Goal: Task Accomplishment & Management: Use online tool/utility

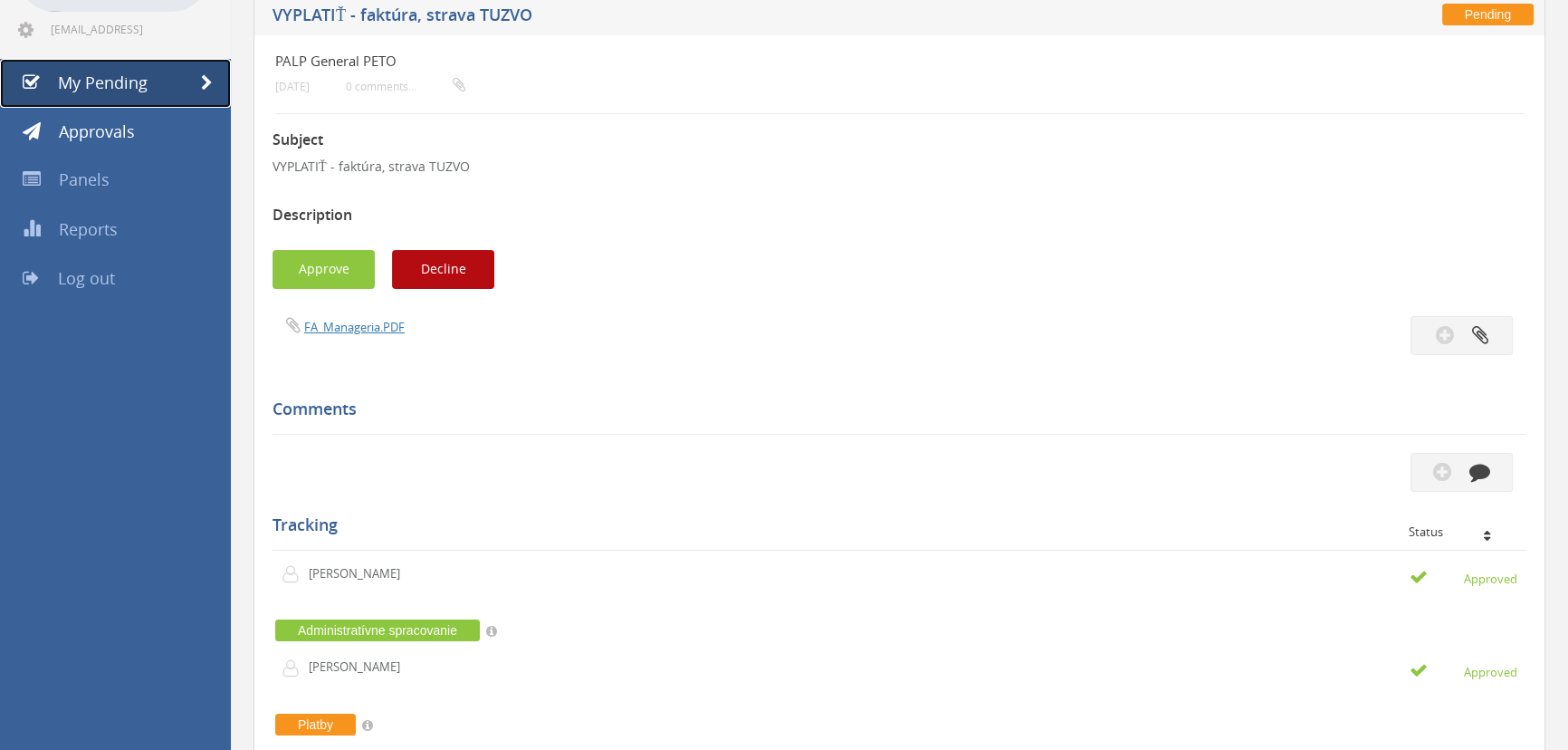
click at [136, 81] on span "My Pending" at bounding box center [102, 82] width 90 height 22
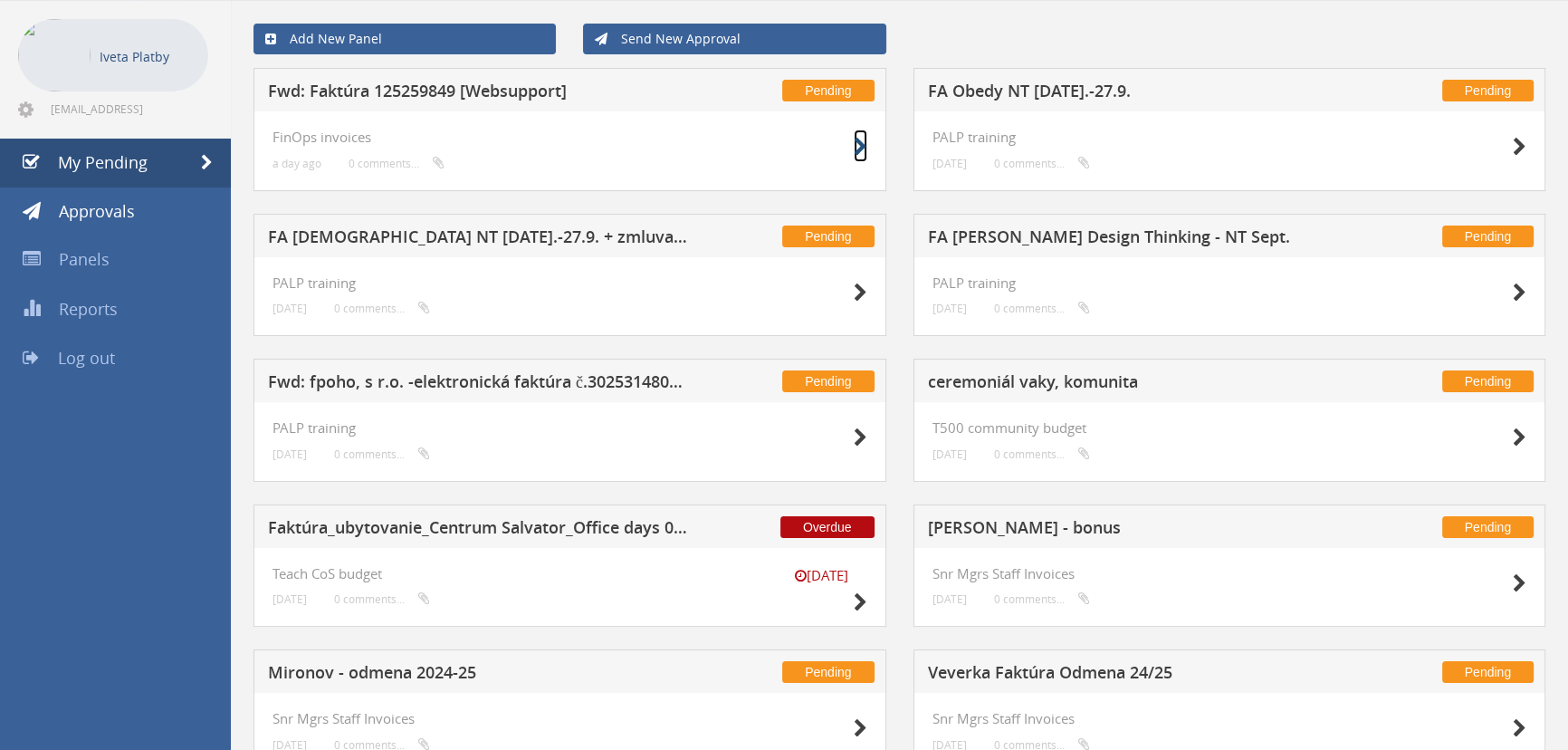
click at [854, 148] on icon at bounding box center [860, 147] width 13 height 19
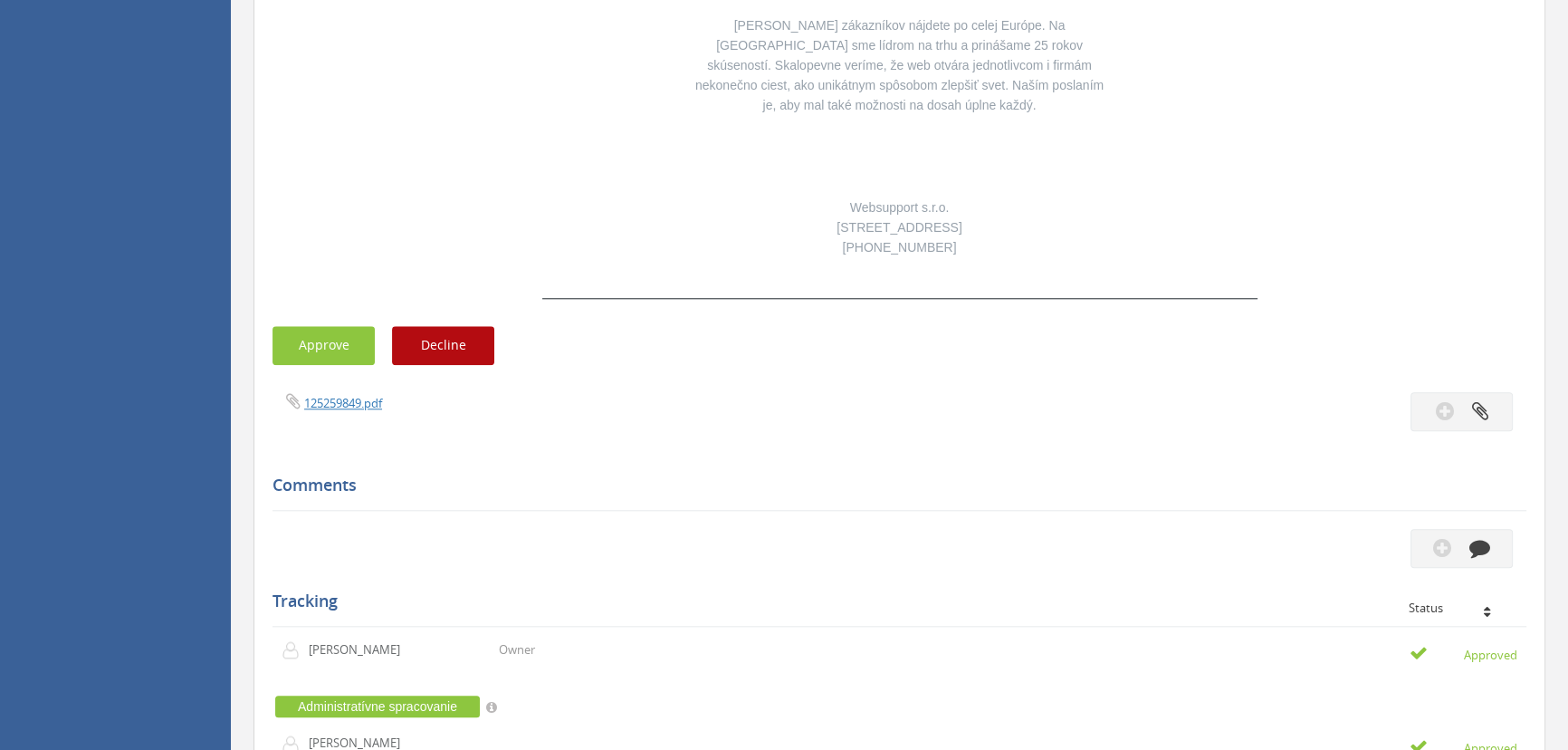
scroll to position [2254, 0]
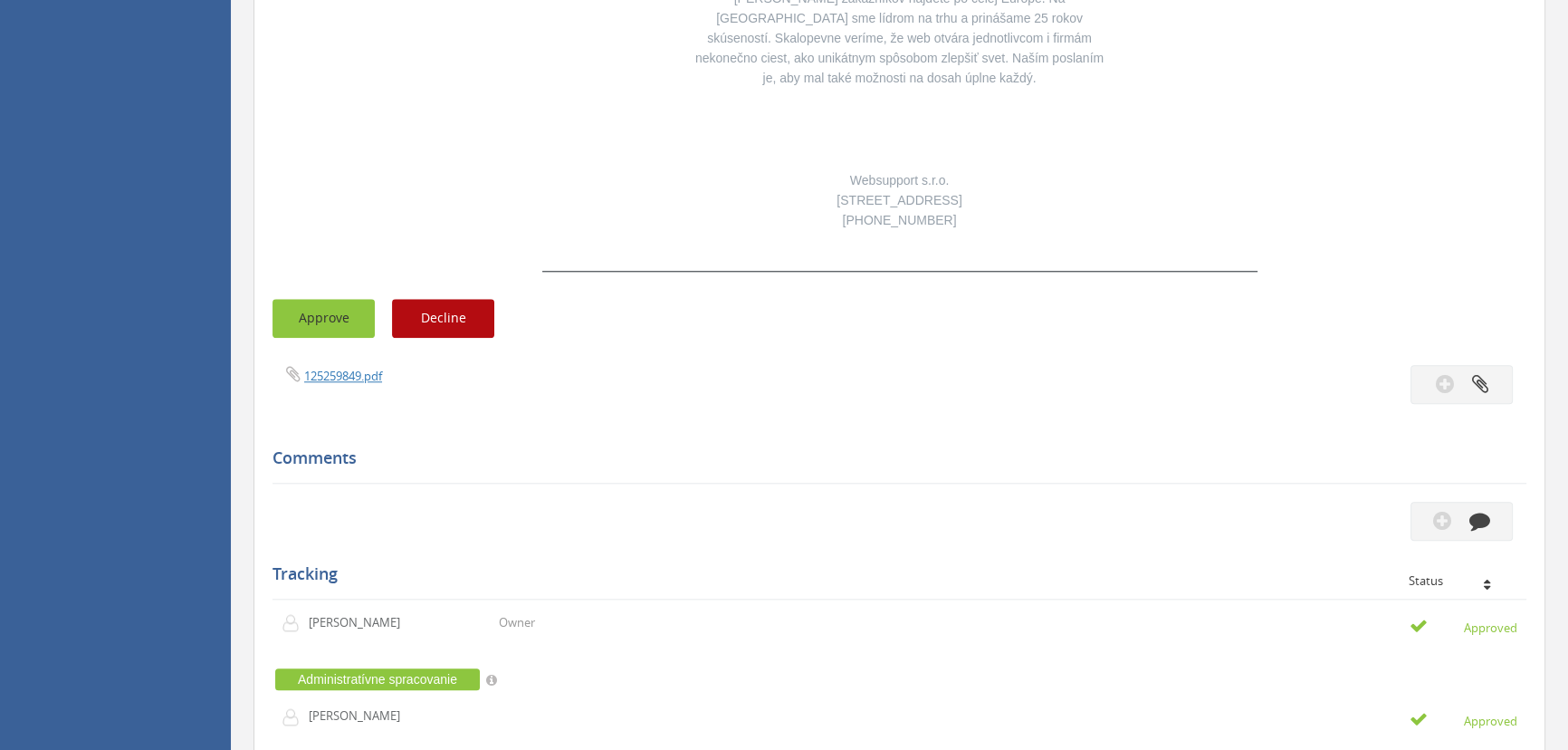
click at [355, 298] on button "Approve" at bounding box center [324, 317] width 102 height 39
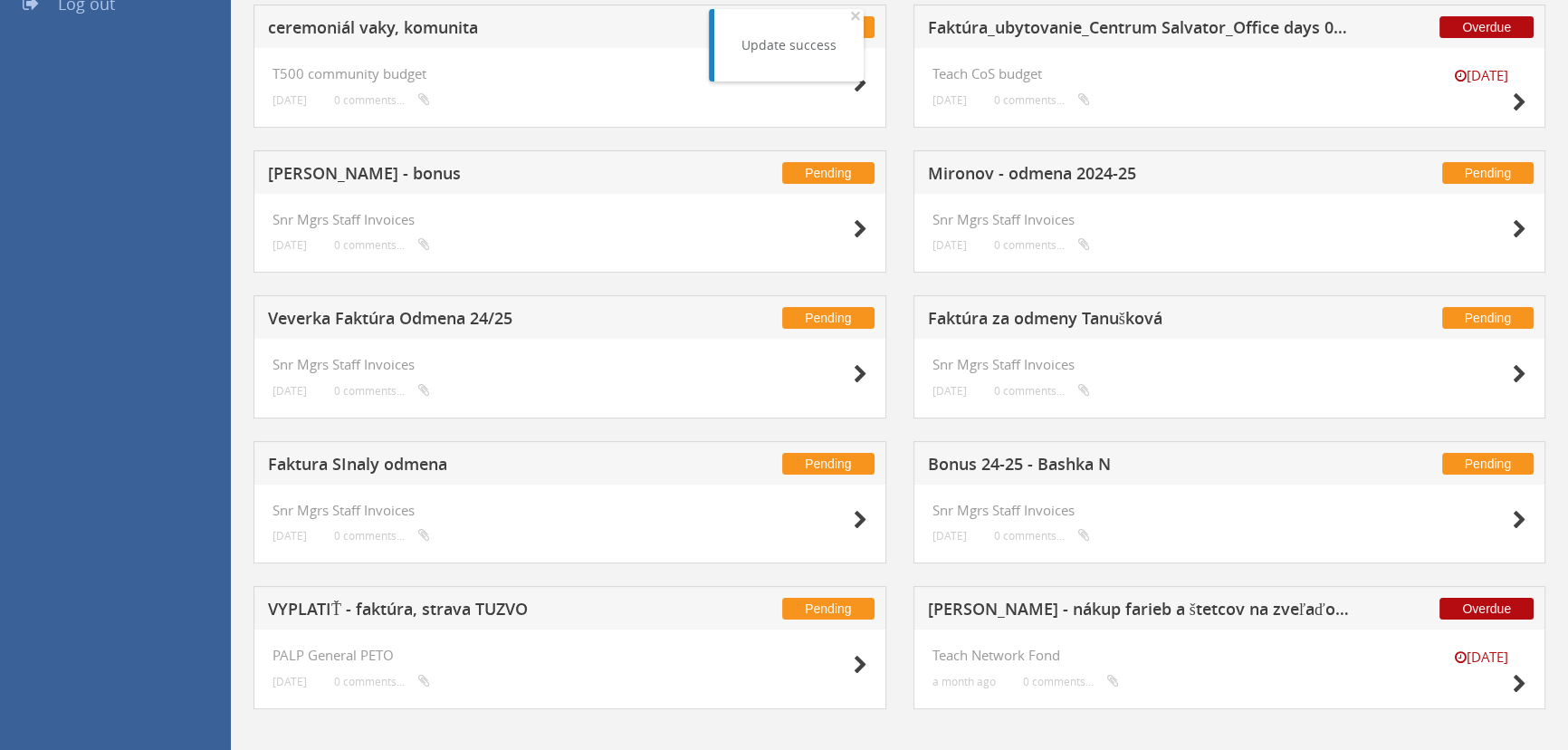
scroll to position [443, 0]
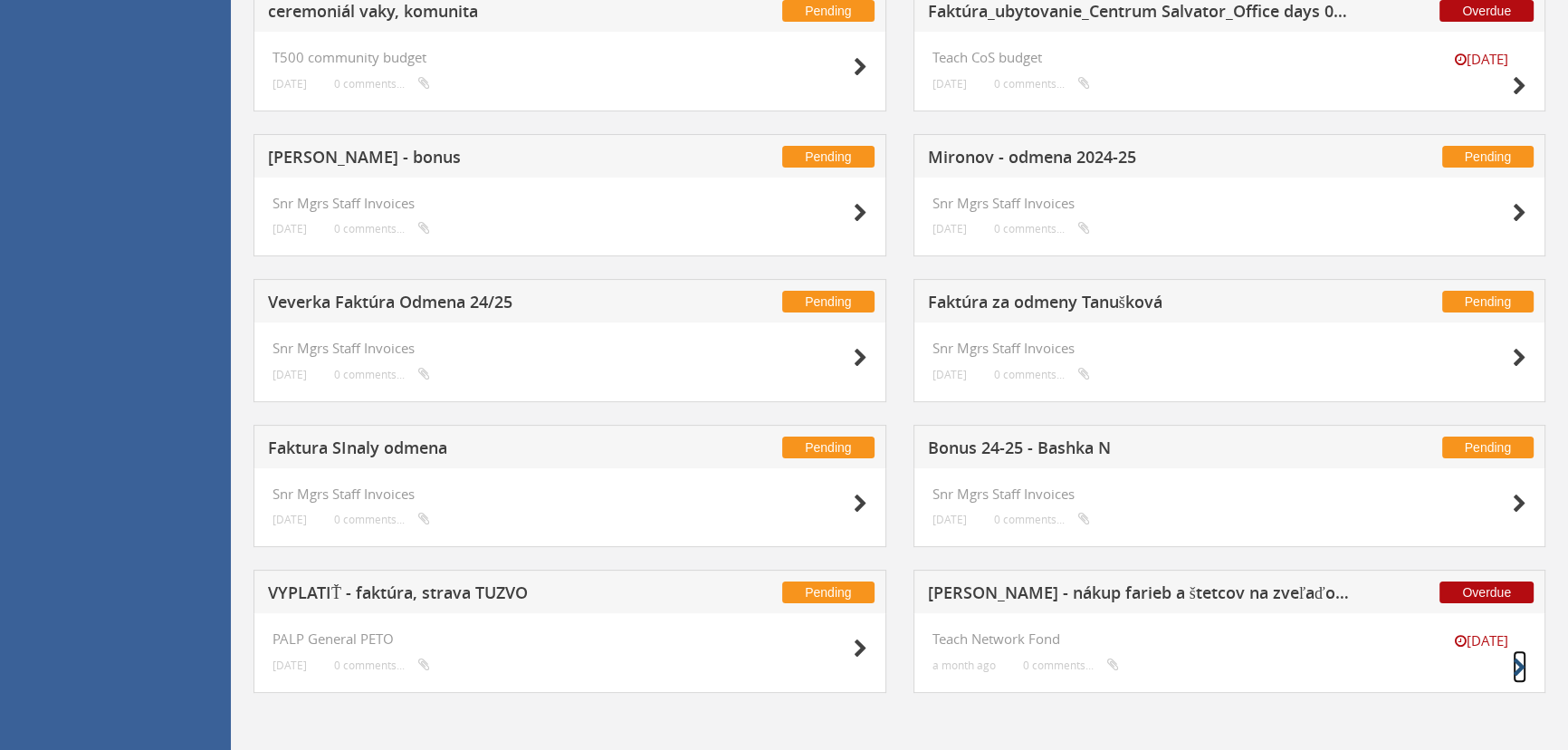
click at [1512, 671] on icon at bounding box center [1519, 668] width 13 height 19
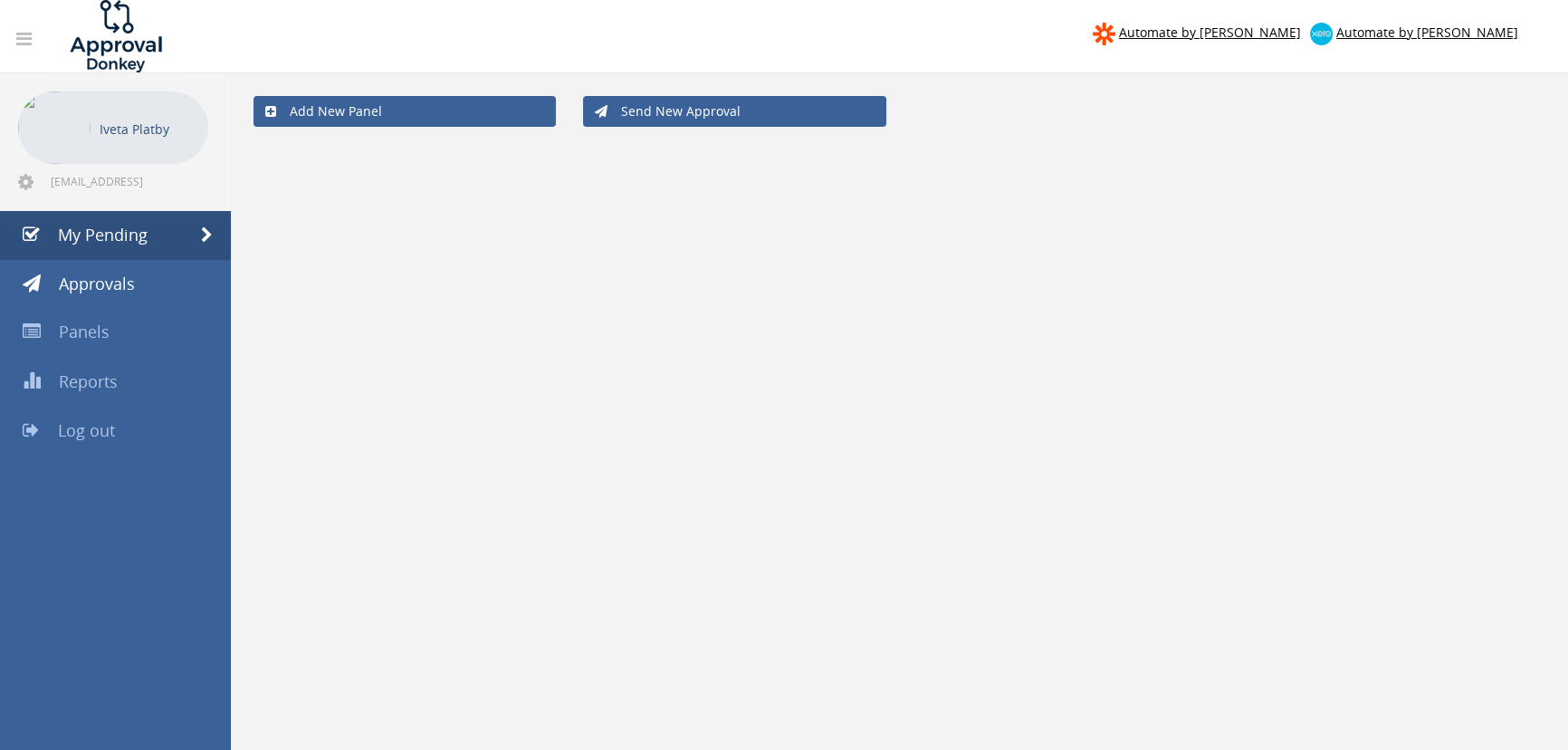
scroll to position [73, 0]
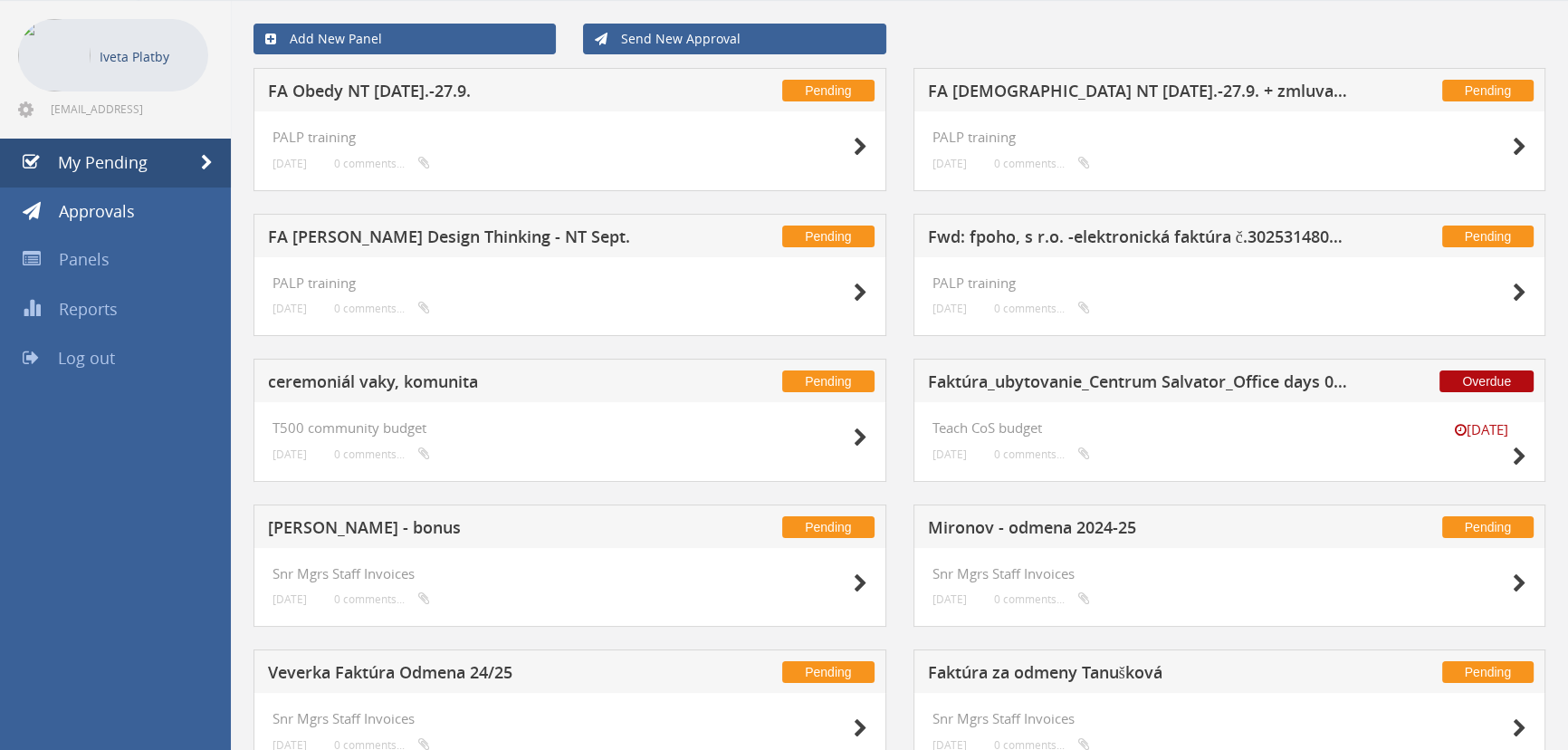
click at [1503, 142] on div at bounding box center [1481, 145] width 91 height 33
click at [1512, 147] on icon at bounding box center [1519, 147] width 13 height 19
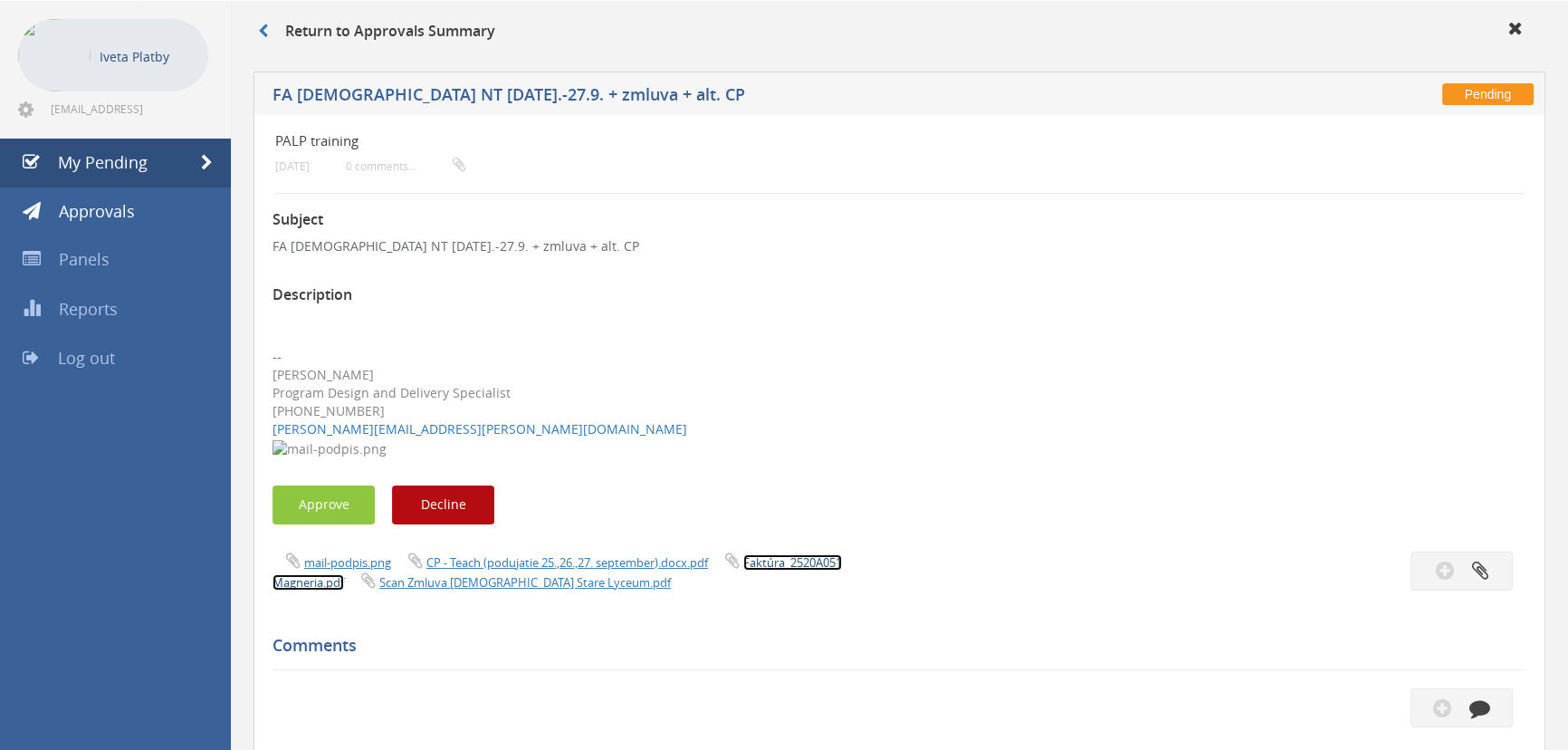
click at [786, 562] on link "Faktúra_2520A051 Magneria.pdf" at bounding box center [557, 572] width 569 height 36
click at [548, 561] on link "CP - Teach (podujatie 25.,26.,27. september).docx.pdf" at bounding box center [567, 562] width 281 height 16
click at [279, 500] on button "Approve" at bounding box center [324, 504] width 102 height 39
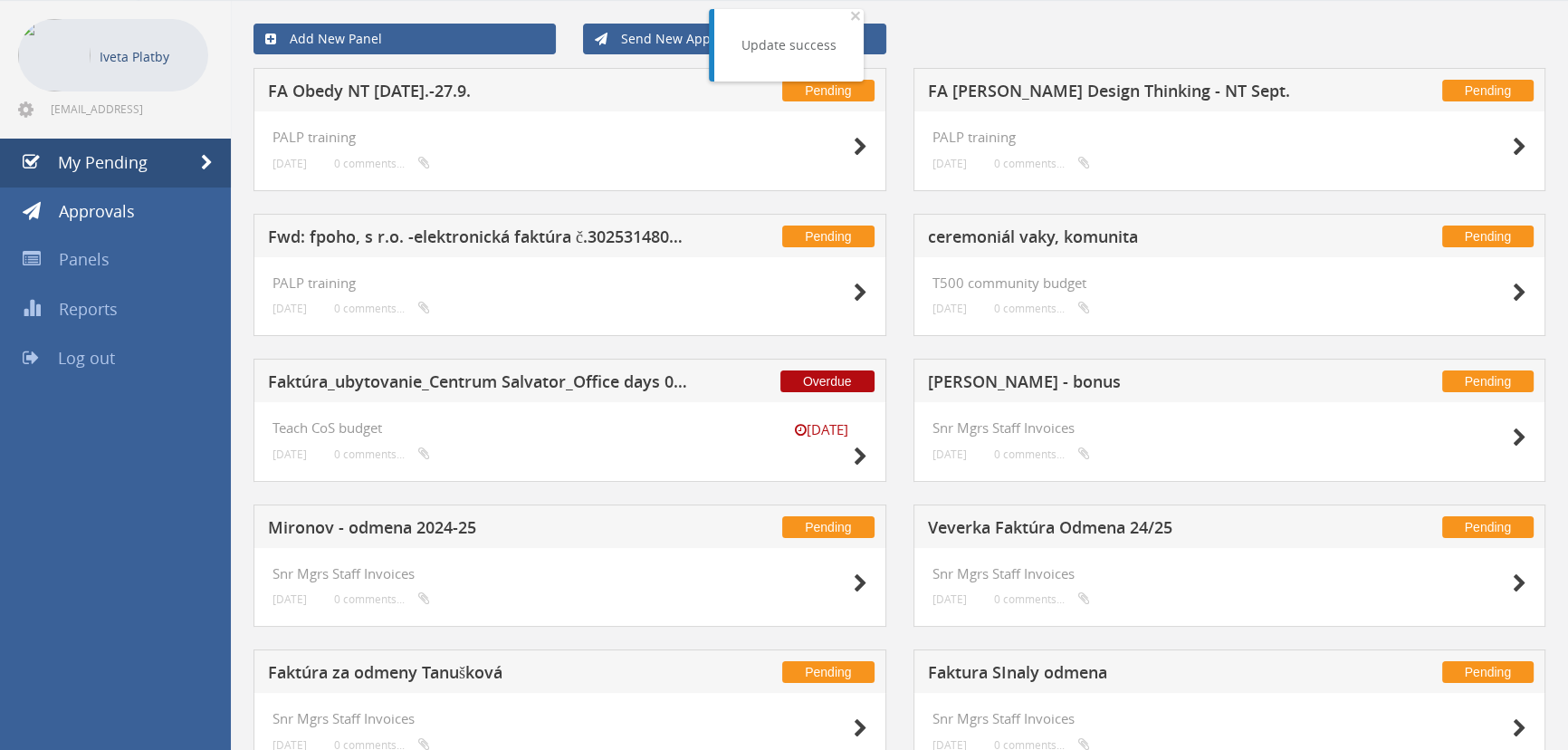
click at [1265, 154] on div "PALP training [DATE] 0 comments..." at bounding box center [1230, 150] width 595 height 43
drag, startPoint x: 1528, startPoint y: 145, endPoint x: 1505, endPoint y: 147, distance: 23.1
click at [1505, 147] on div "PALP training [DATE] 0 comments..." at bounding box center [1229, 151] width 632 height 79
click at [1505, 147] on div at bounding box center [1481, 145] width 91 height 33
click at [1514, 148] on icon at bounding box center [1519, 147] width 13 height 19
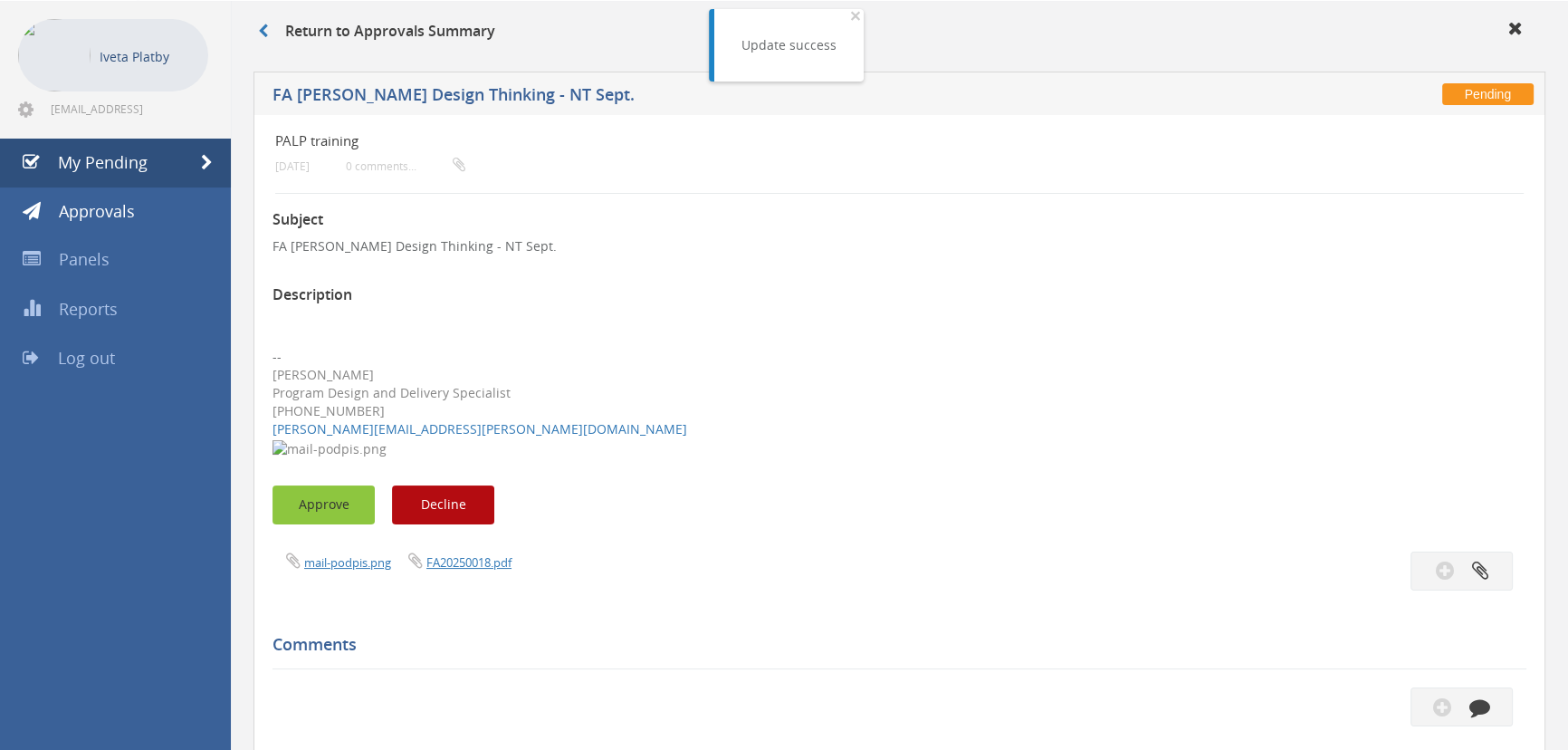
click at [326, 497] on button "Approve" at bounding box center [324, 504] width 102 height 39
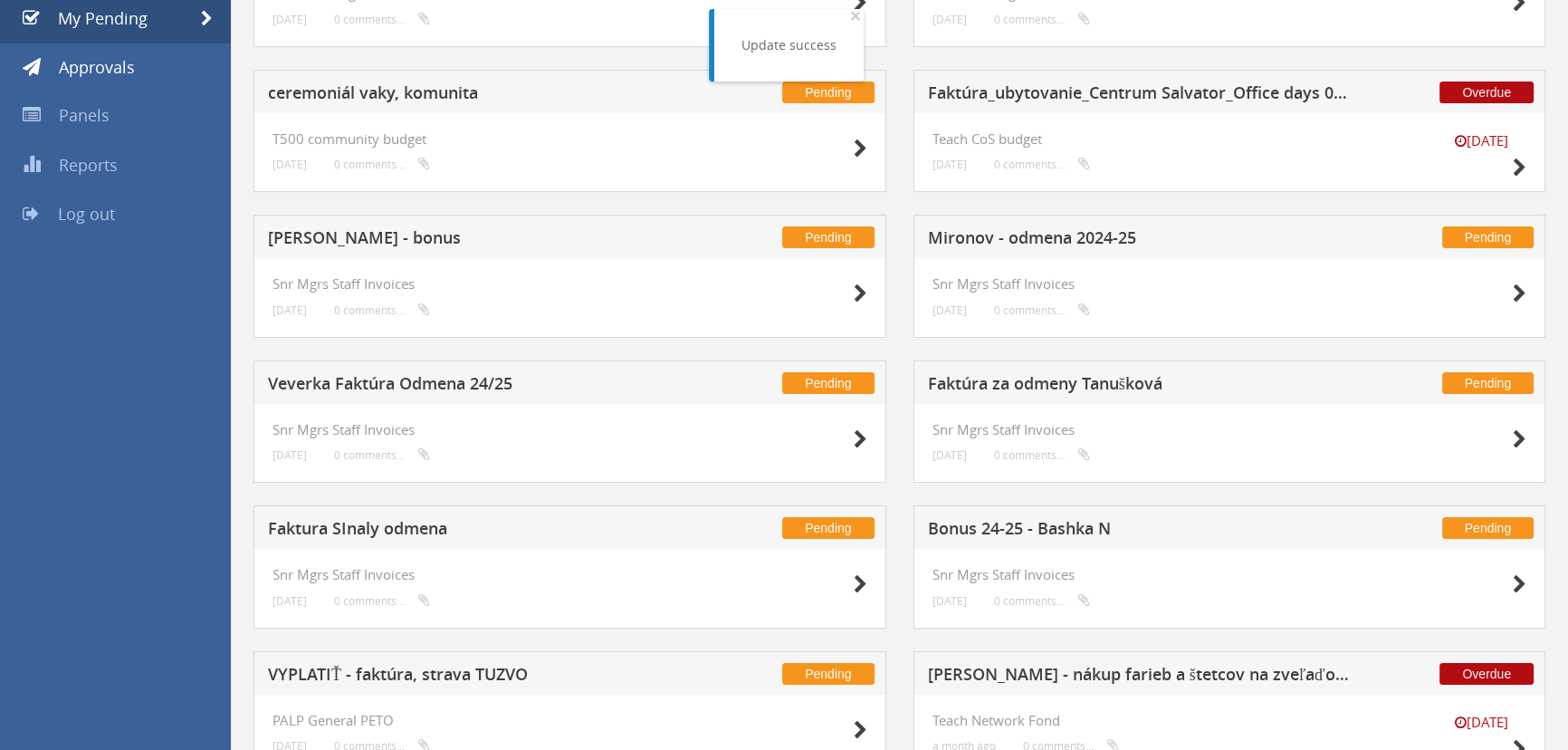
scroll to position [298, 0]
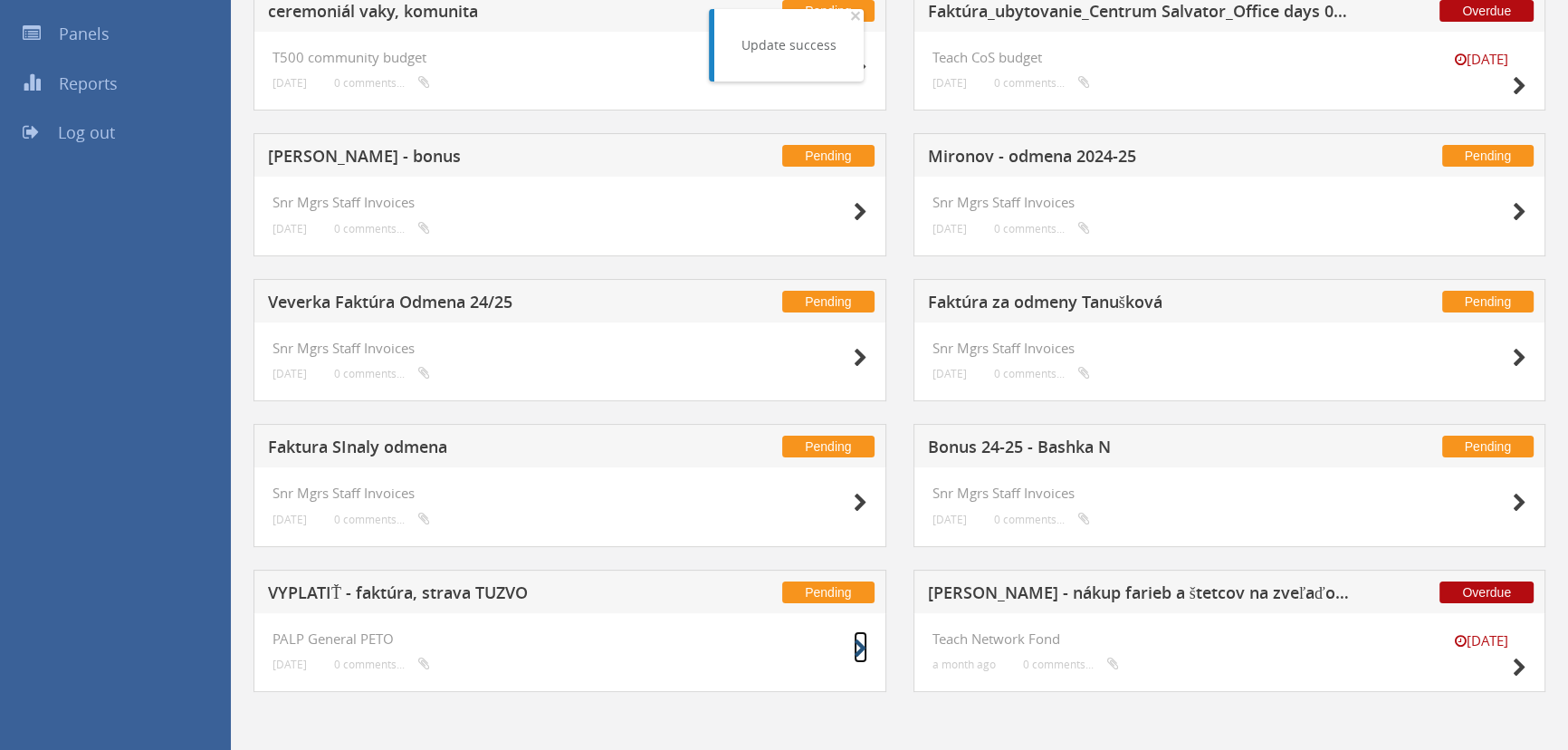
click at [858, 652] on icon at bounding box center [860, 649] width 13 height 19
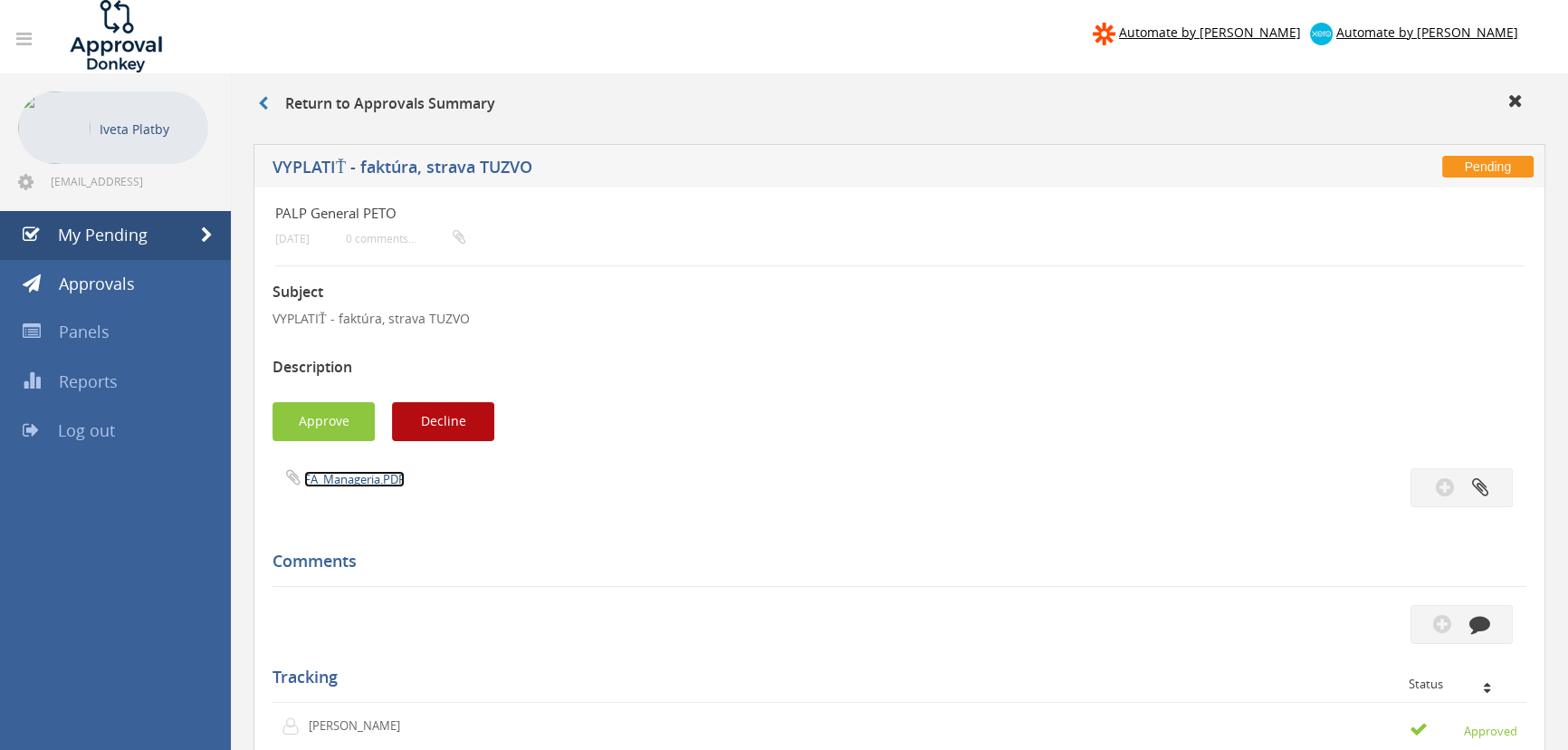
click at [395, 486] on link "FA_Manageria.PDF" at bounding box center [354, 479] width 100 height 16
click at [347, 423] on button "Approve" at bounding box center [324, 421] width 102 height 39
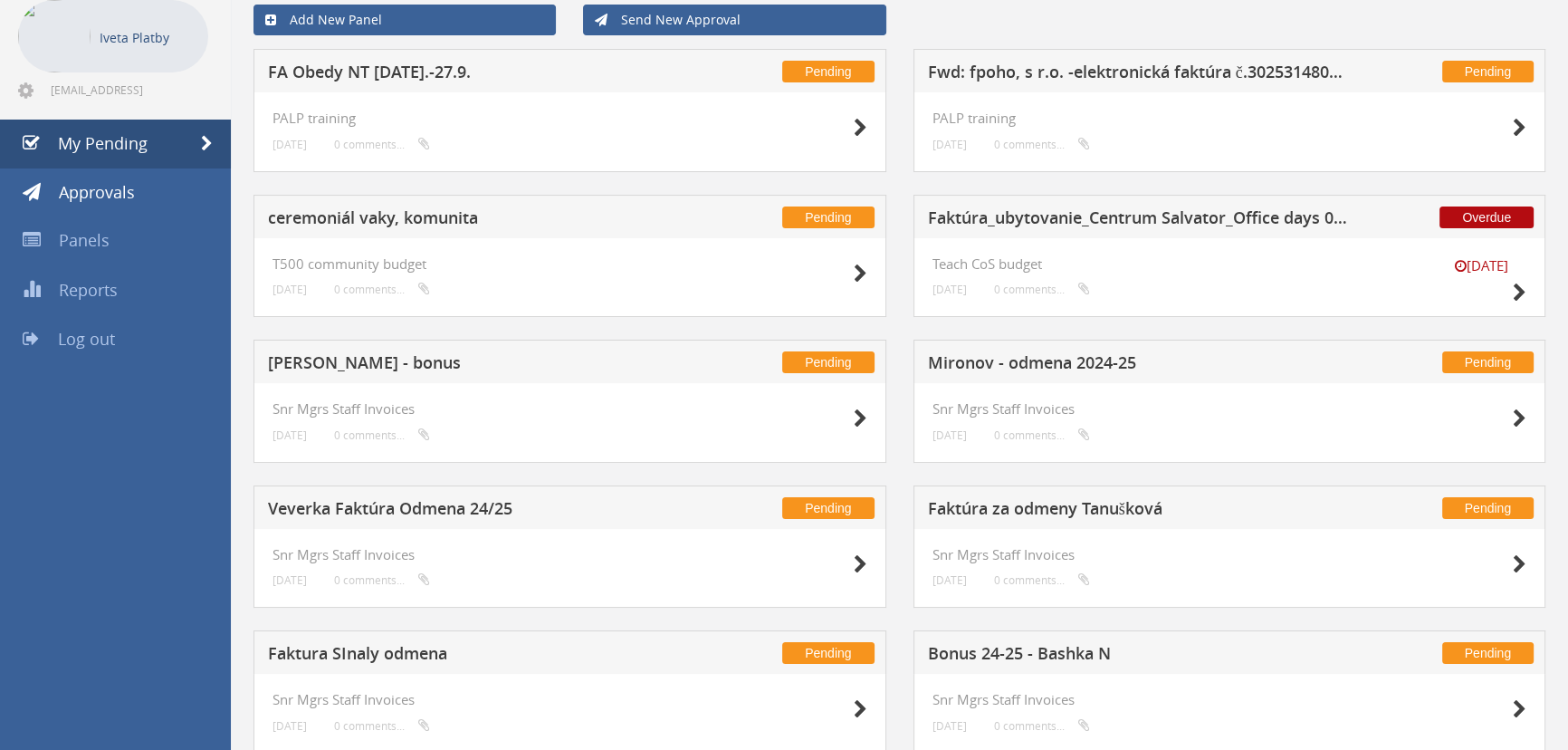
scroll to position [91, 0]
click at [1521, 296] on icon at bounding box center [1519, 294] width 13 height 19
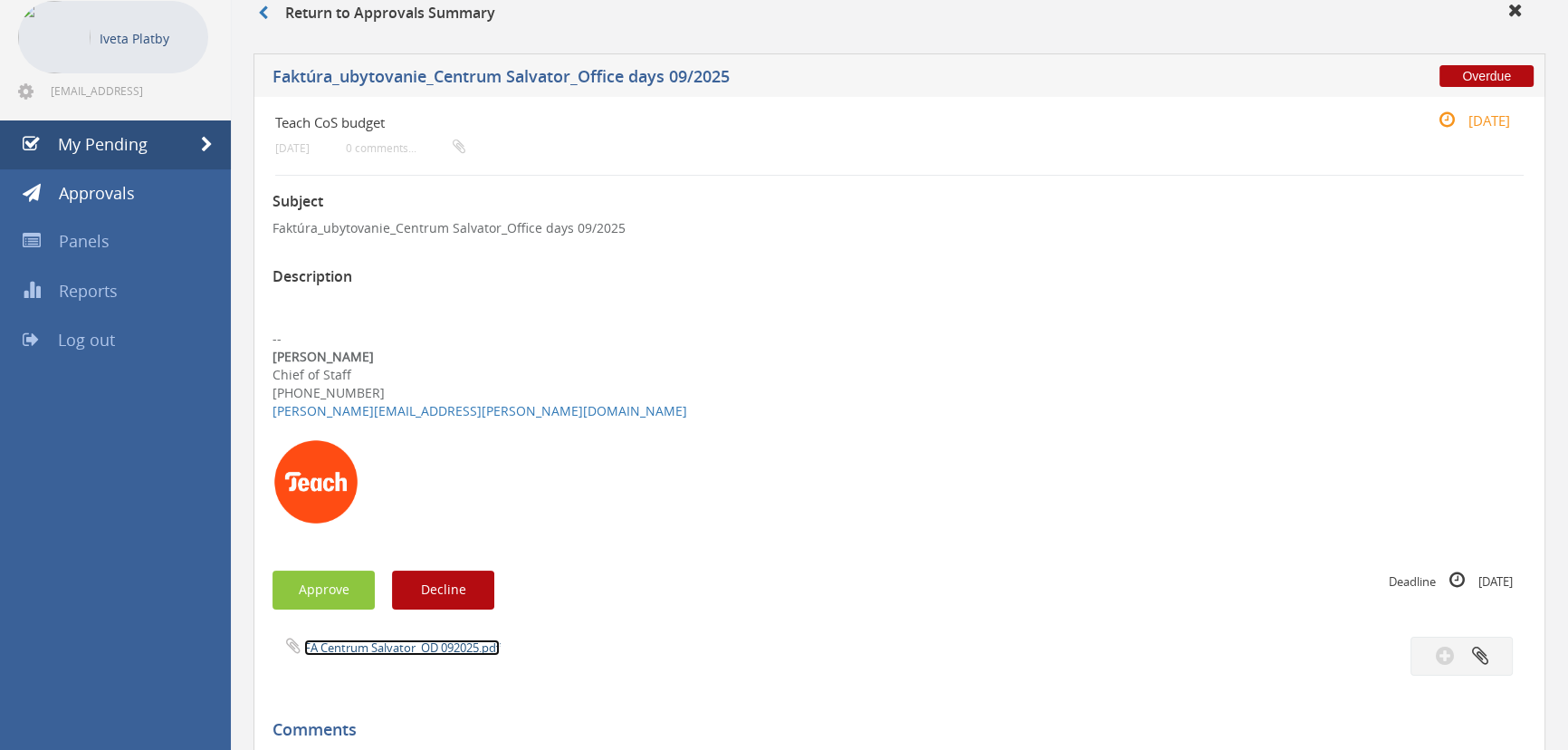
click at [337, 639] on link "FA Centrum Salvator_OD 092025.pdf" at bounding box center [401, 647] width 195 height 16
click at [311, 588] on button "Approve" at bounding box center [324, 589] width 102 height 39
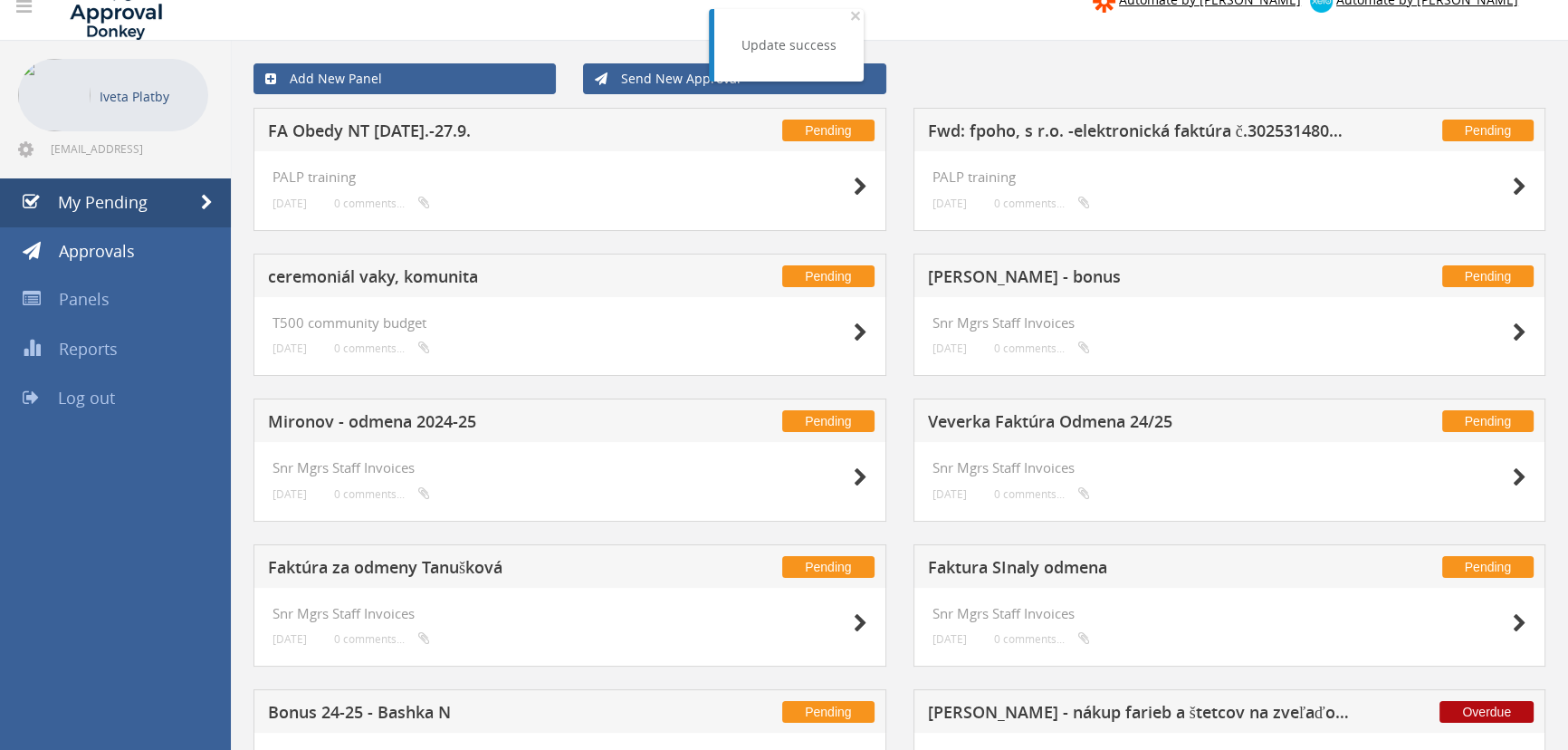
scroll to position [22, 0]
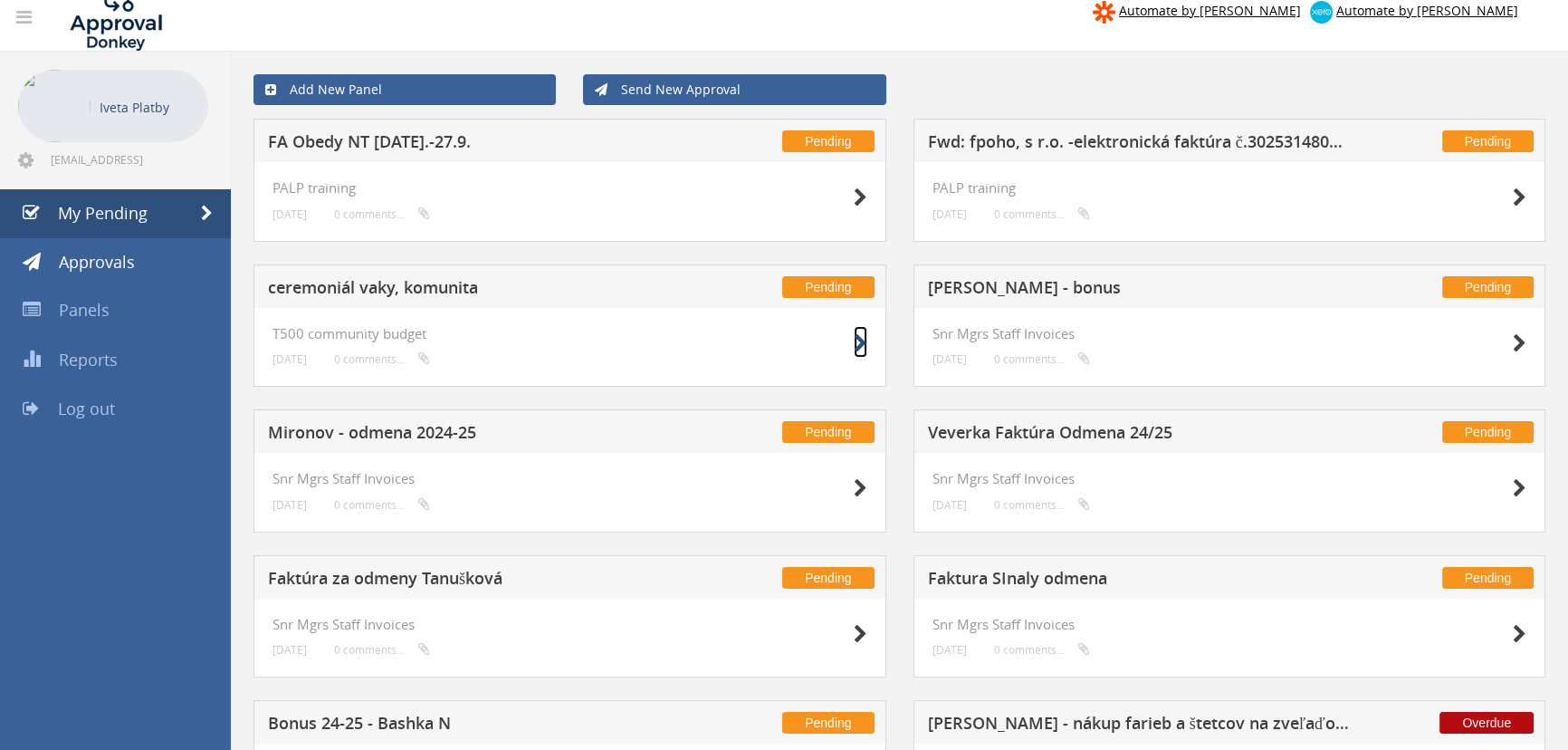
click at [855, 341] on icon at bounding box center [860, 344] width 13 height 19
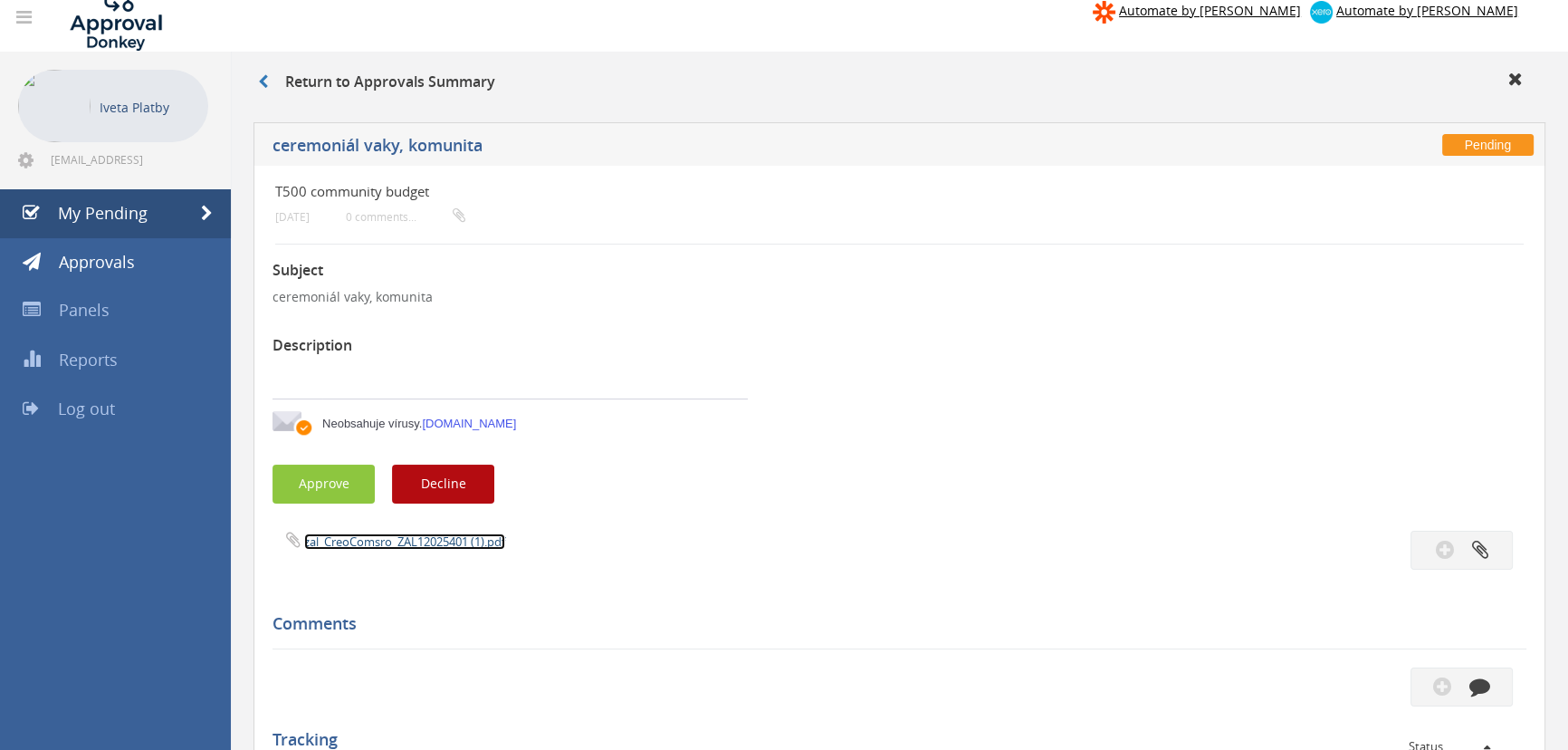
click at [423, 534] on link "zal_CreoComsro_ZAL12025401 (1).pdf" at bounding box center [404, 541] width 201 height 16
click at [348, 486] on button "Approve" at bounding box center [324, 484] width 102 height 39
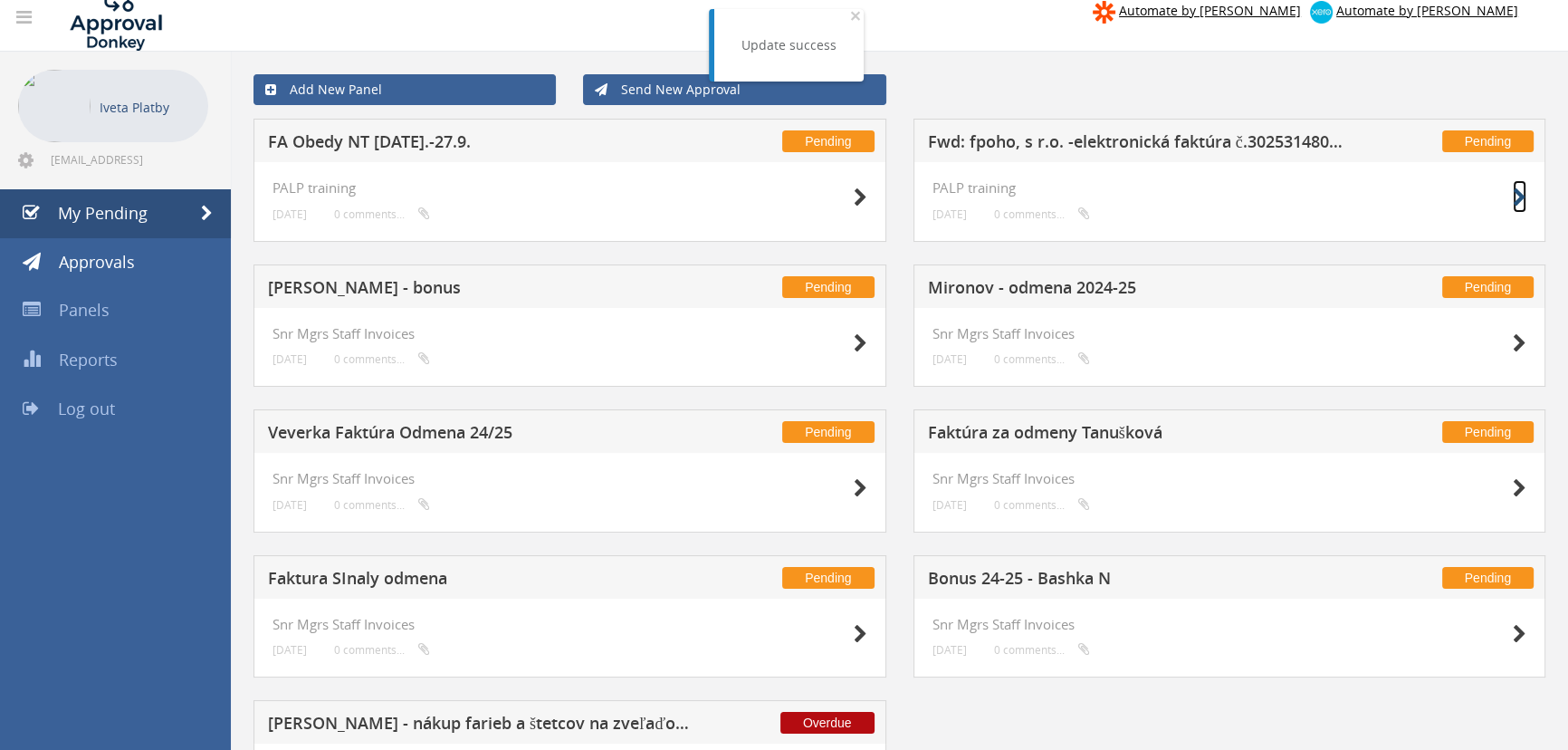
click at [1519, 192] on icon at bounding box center [1519, 197] width 13 height 19
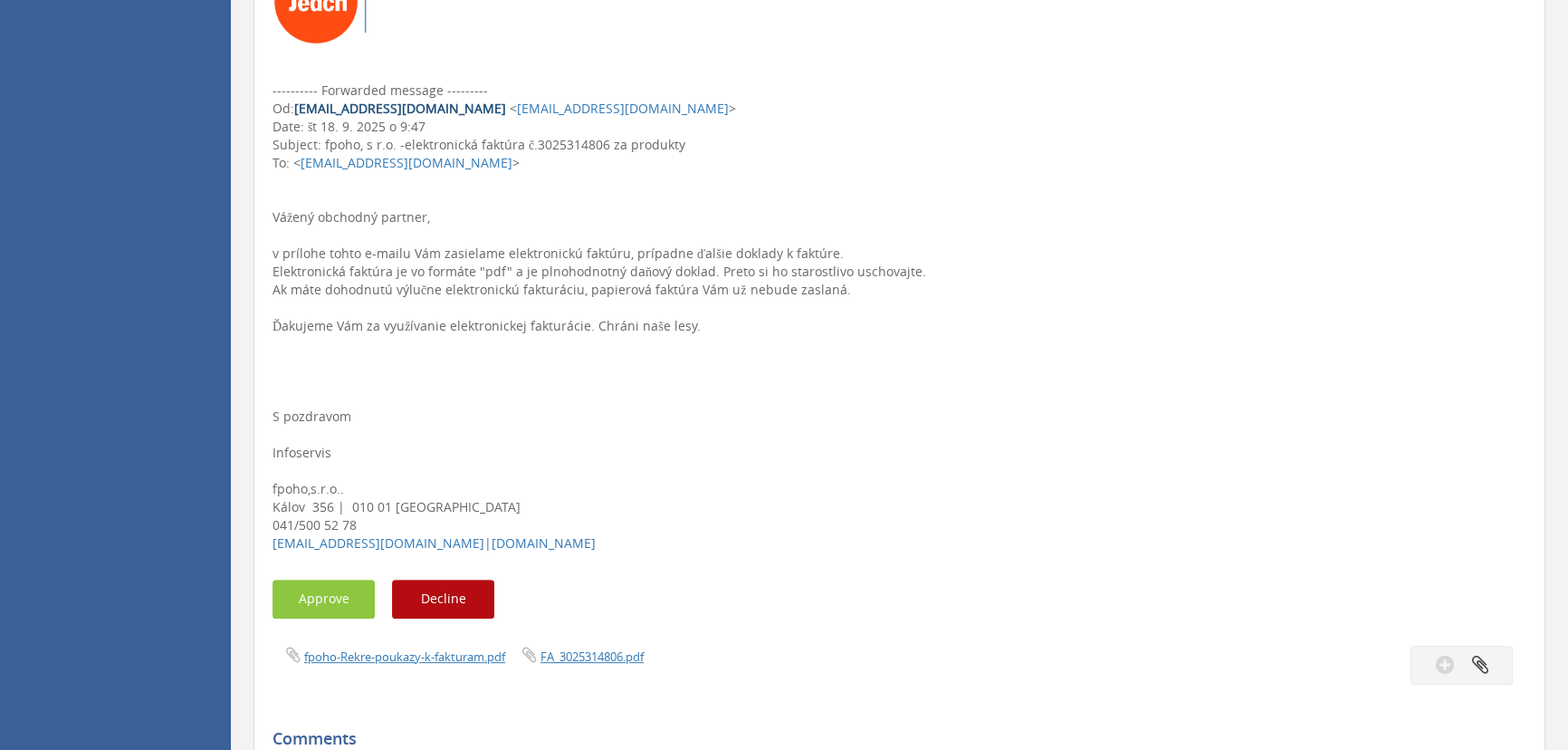
scroll to position [572, 0]
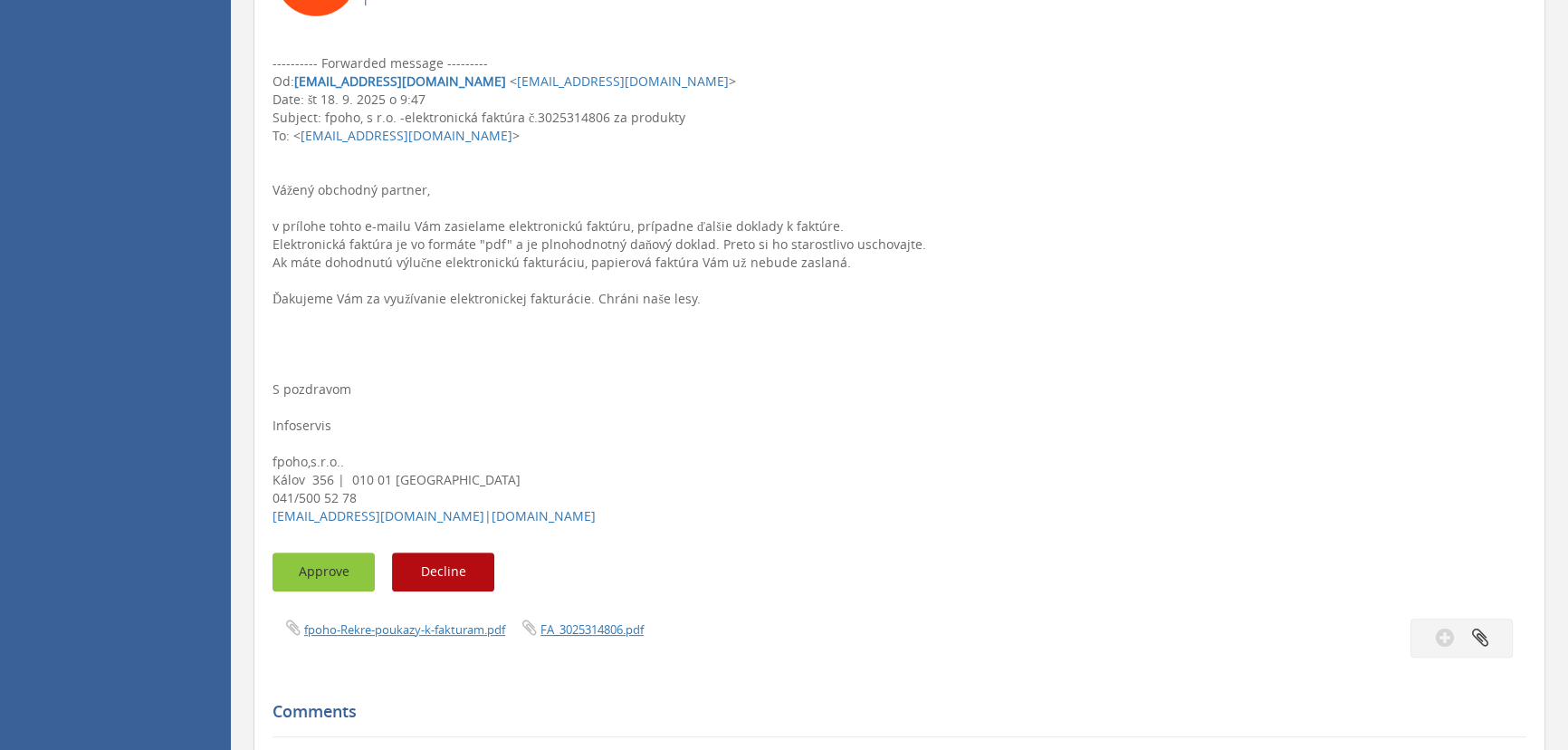
click at [311, 580] on button "Approve" at bounding box center [324, 571] width 102 height 39
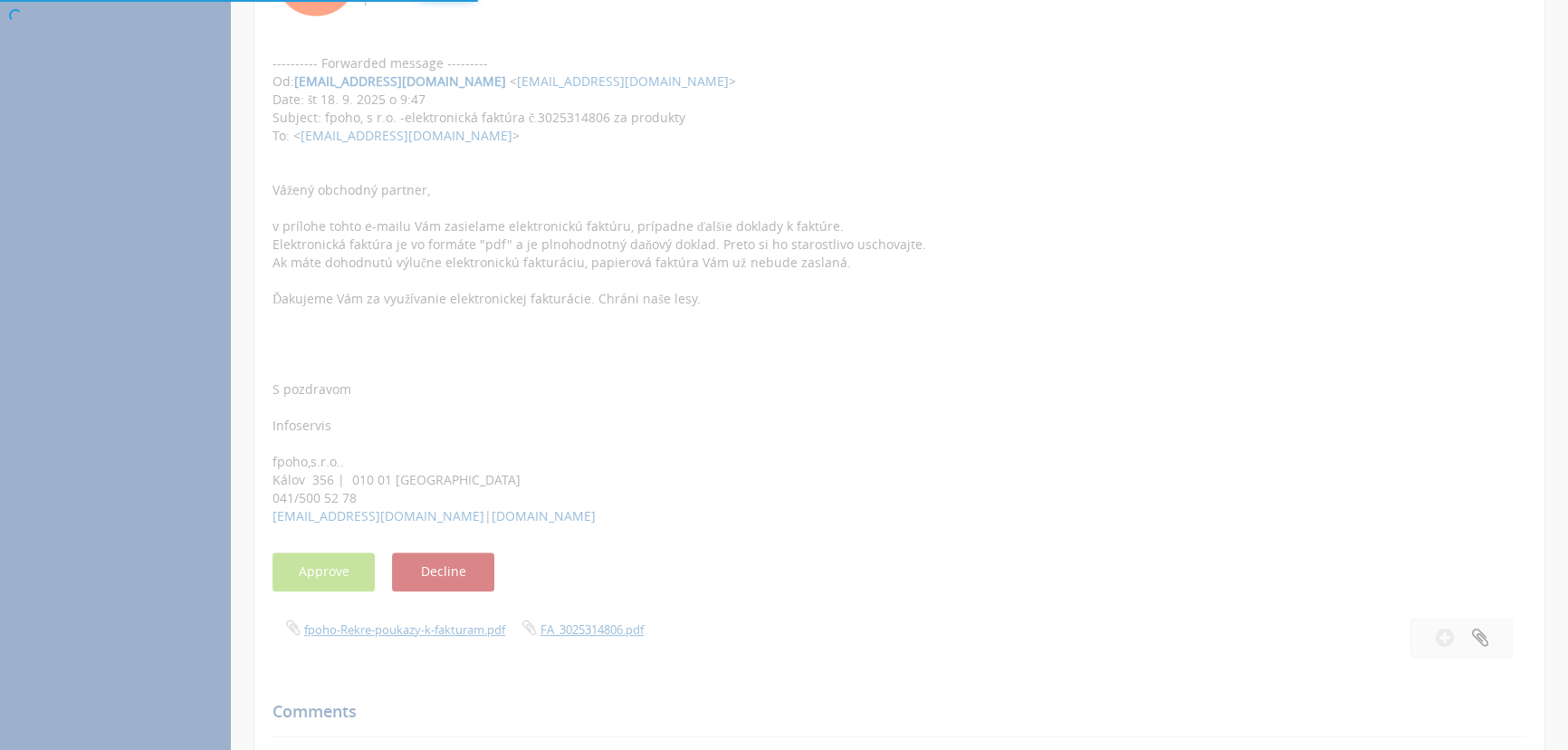
scroll to position [73, 0]
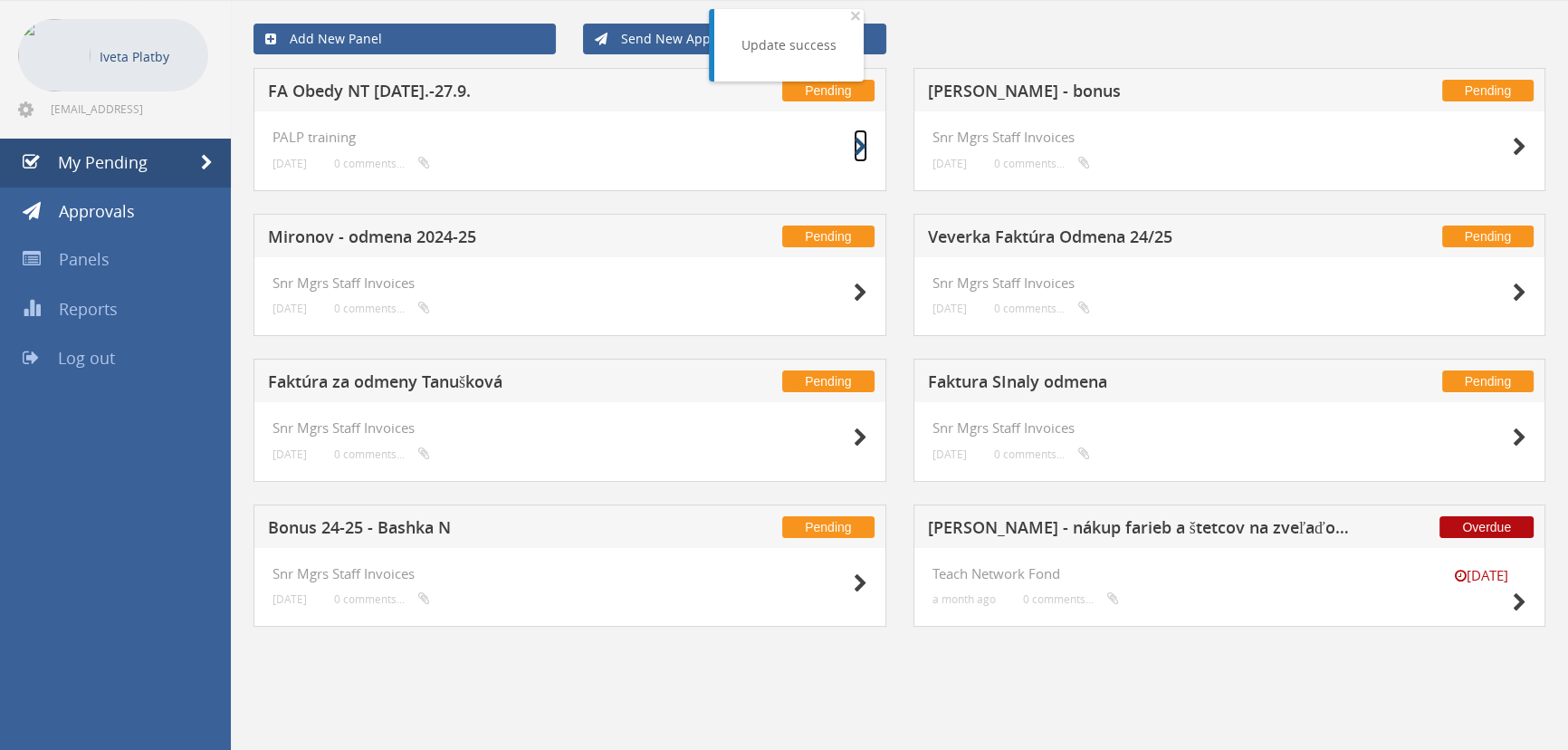
click at [853, 144] on icon at bounding box center [860, 147] width 13 height 19
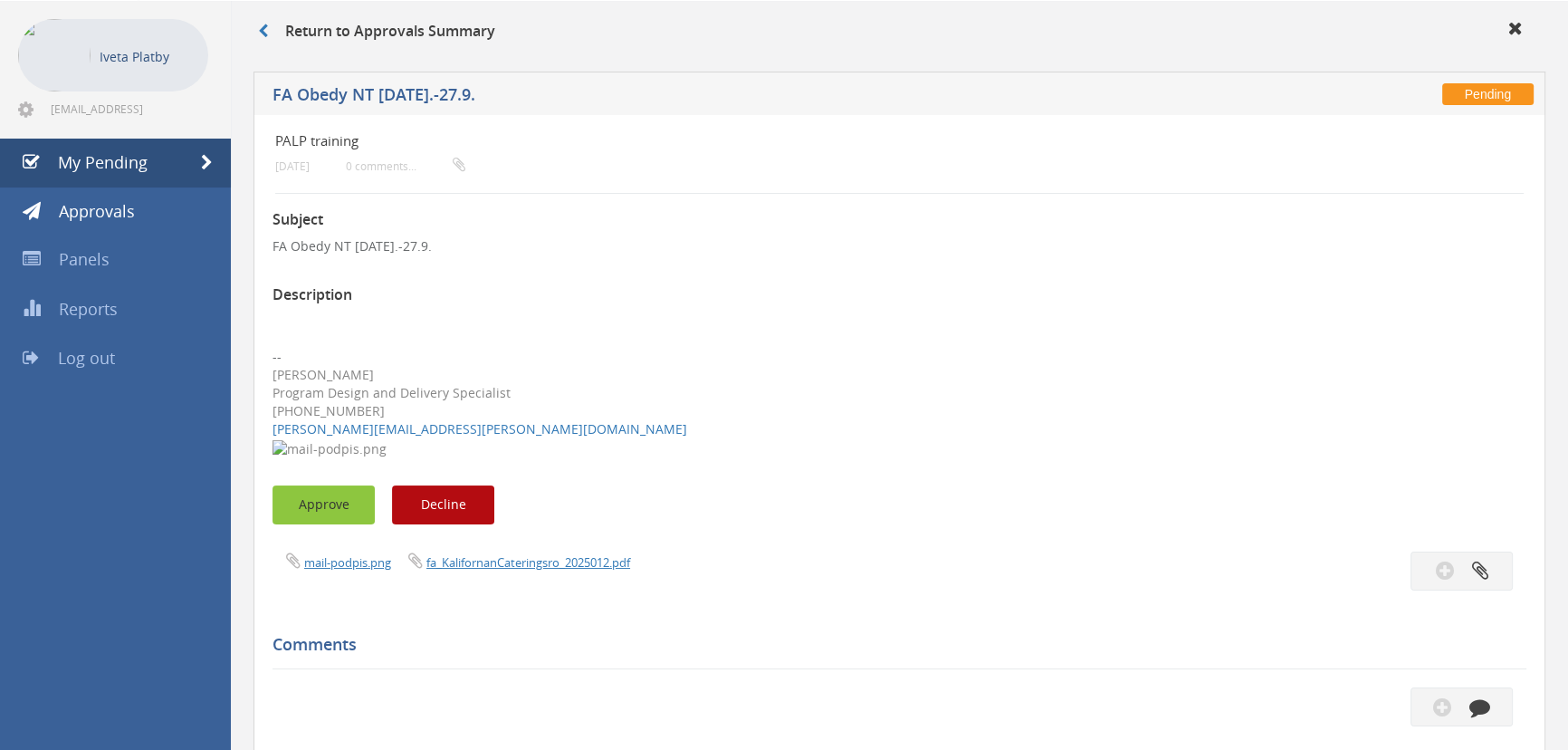
click at [343, 503] on button "Approve" at bounding box center [324, 504] width 102 height 39
